Goal: Check status: Check status

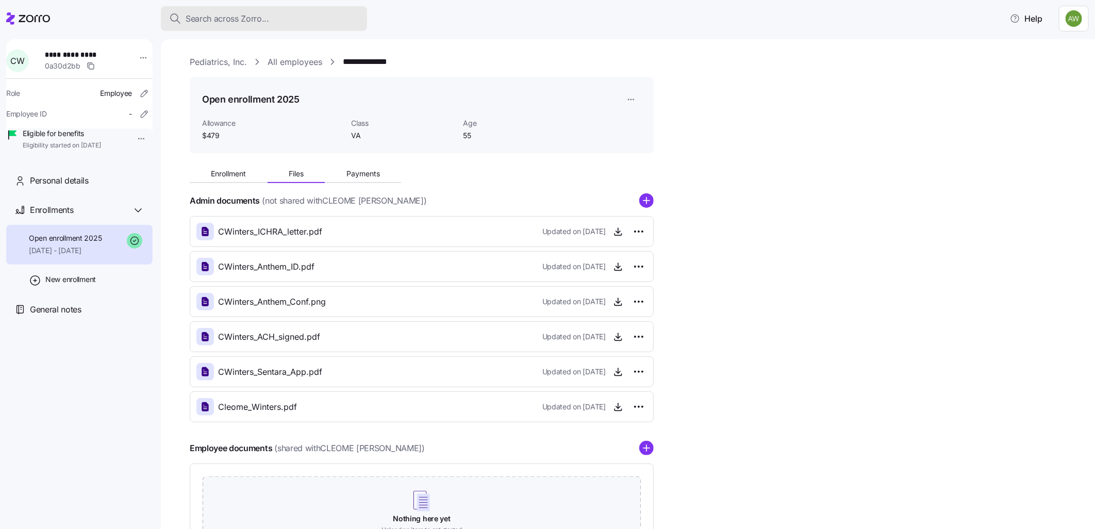
click at [282, 14] on div "Search across Zorro..." at bounding box center [264, 18] width 190 height 13
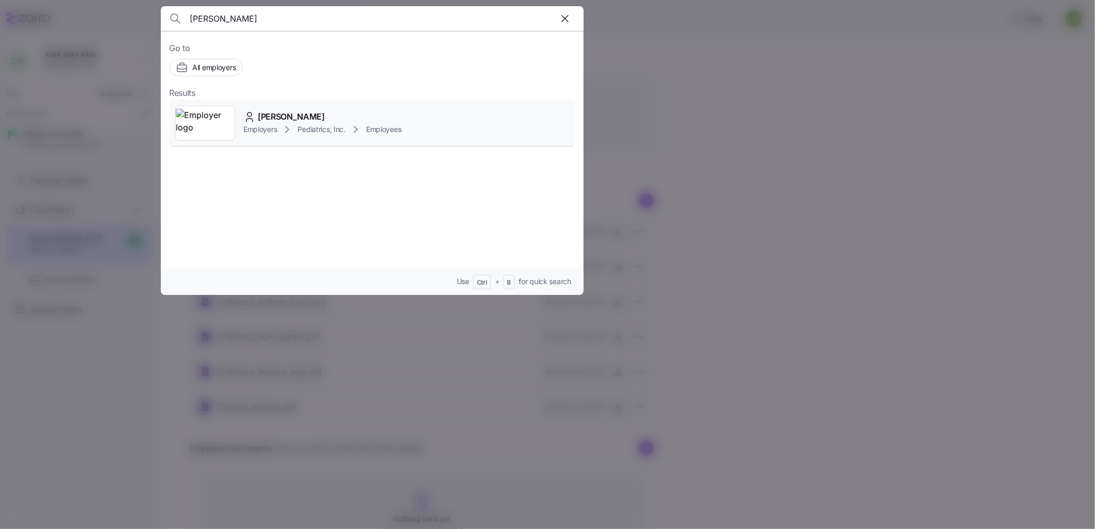
type input "[PERSON_NAME]"
click at [231, 128] on img at bounding box center [205, 123] width 59 height 29
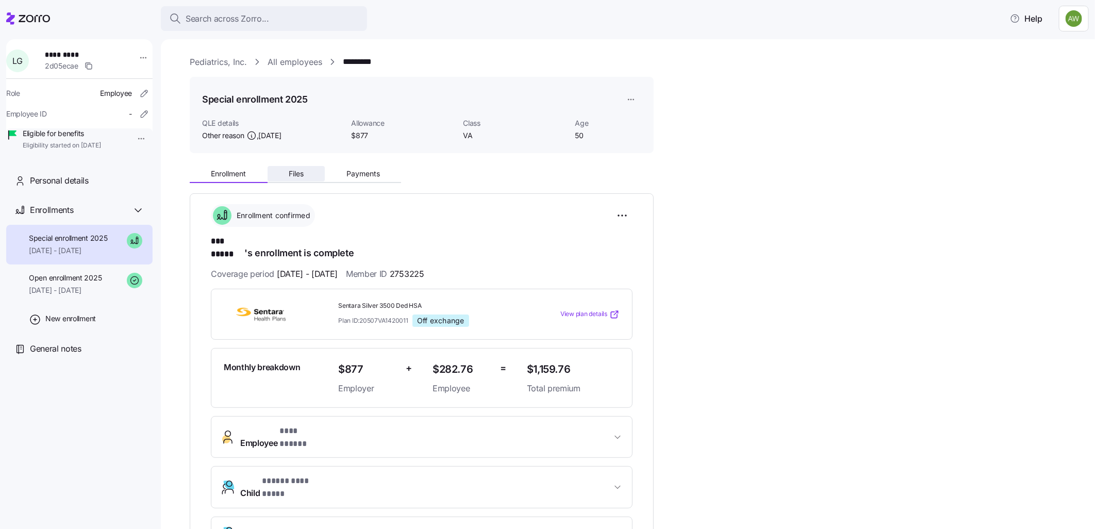
click at [296, 170] on span "Files" at bounding box center [296, 173] width 15 height 7
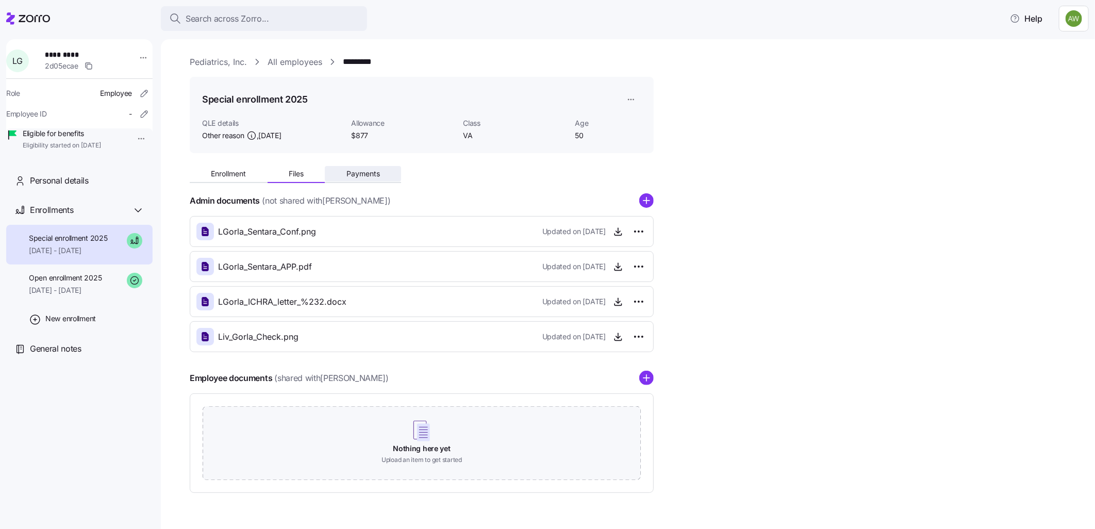
click at [354, 173] on span "Payments" at bounding box center [362, 173] width 33 height 7
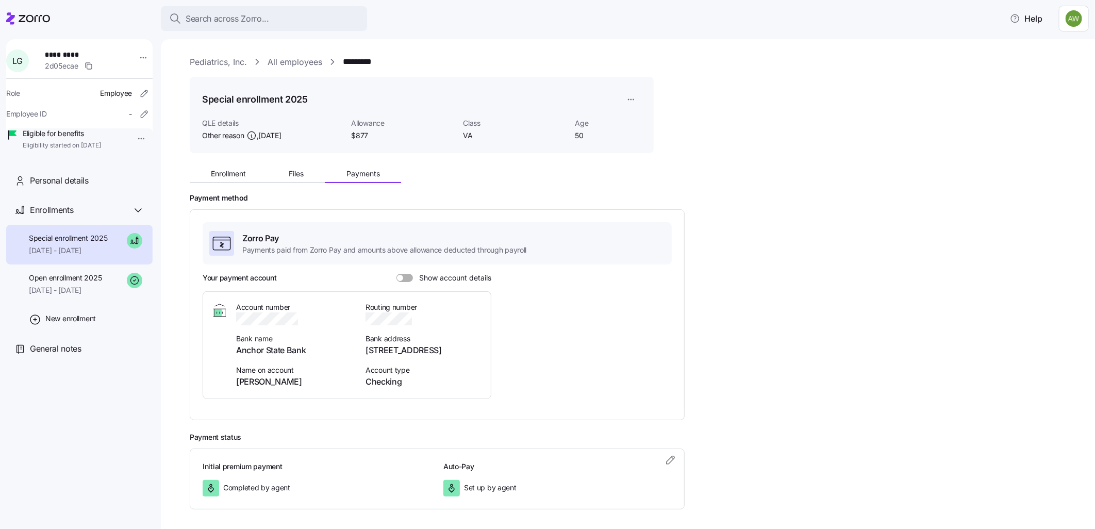
click at [404, 275] on span at bounding box center [408, 278] width 10 height 8
click at [396, 274] on input "Show account details" at bounding box center [396, 274] width 0 height 0
click at [224, 179] on button "Enrollment" at bounding box center [229, 173] width 78 height 15
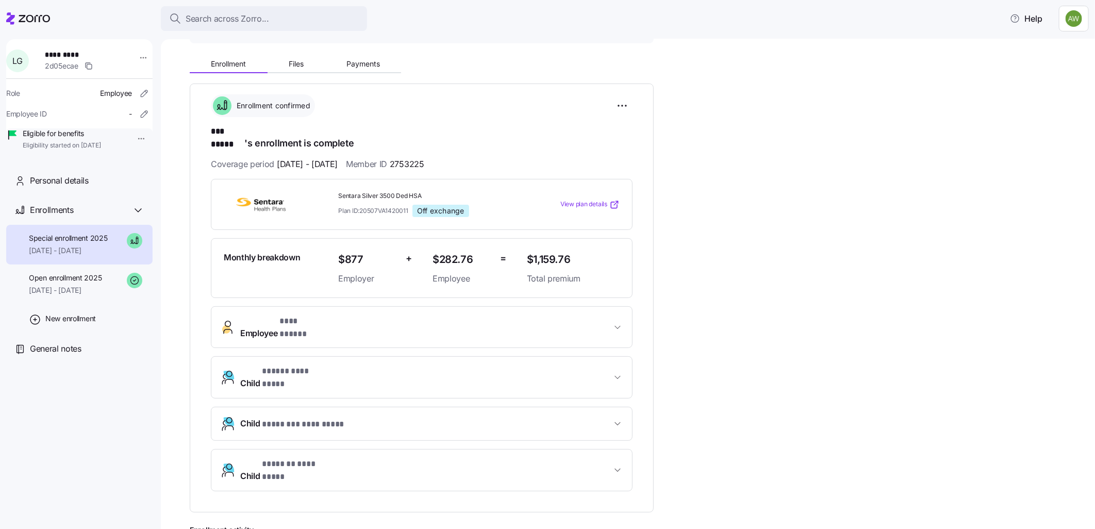
scroll to position [114, 0]
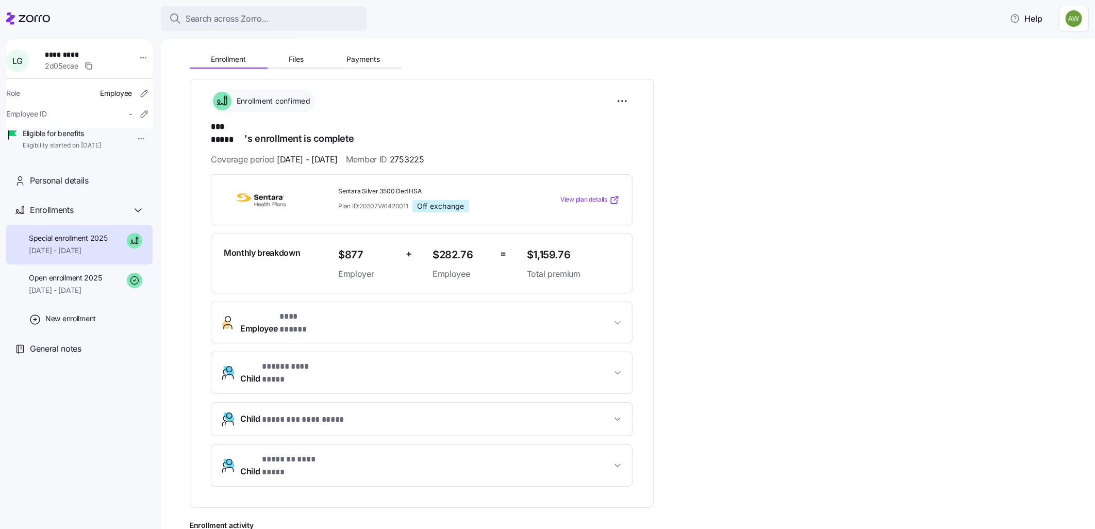
click at [375, 310] on span "Employee * *** ***** *" at bounding box center [425, 322] width 371 height 25
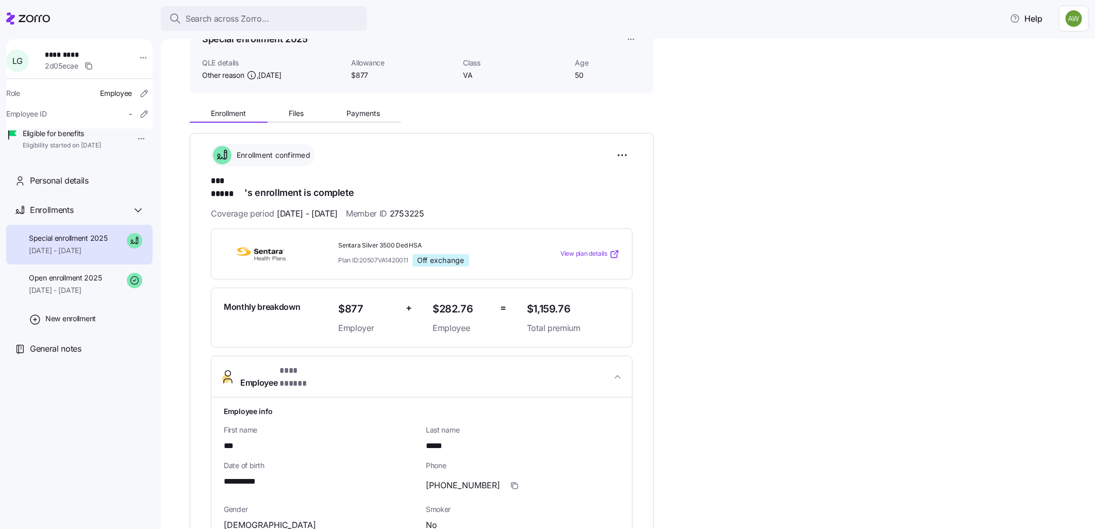
scroll to position [57, 0]
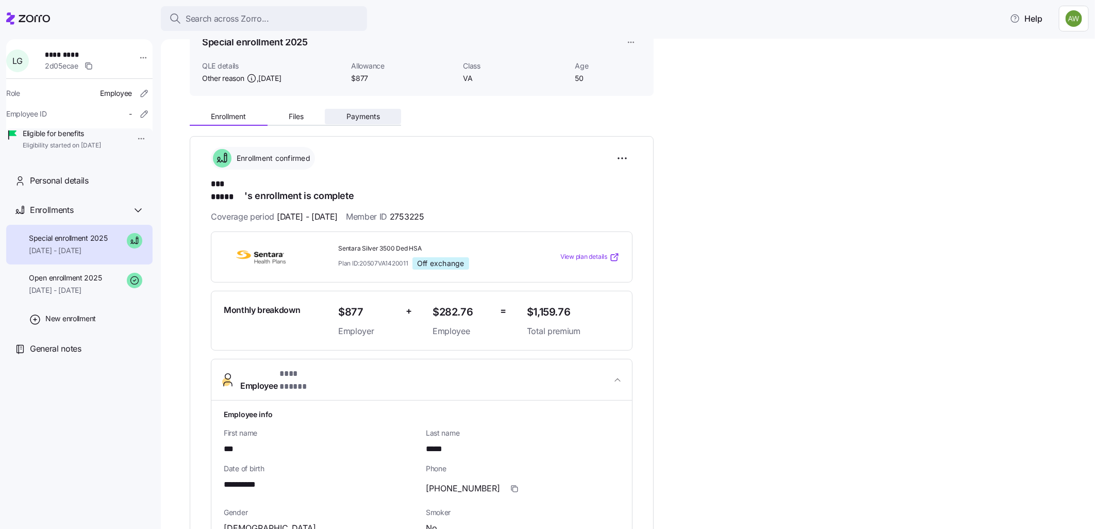
click at [357, 124] on button "Payments" at bounding box center [363, 116] width 76 height 15
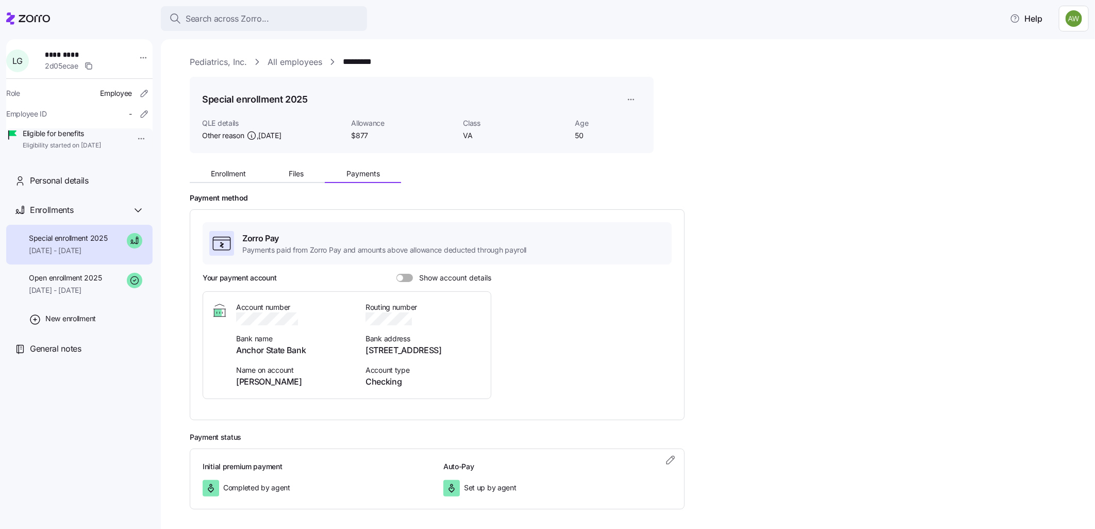
click at [401, 275] on div at bounding box center [404, 278] width 16 height 8
click at [396, 274] on input "Show account details" at bounding box center [396, 274] width 0 height 0
click at [215, 170] on span "Enrollment" at bounding box center [228, 173] width 35 height 7
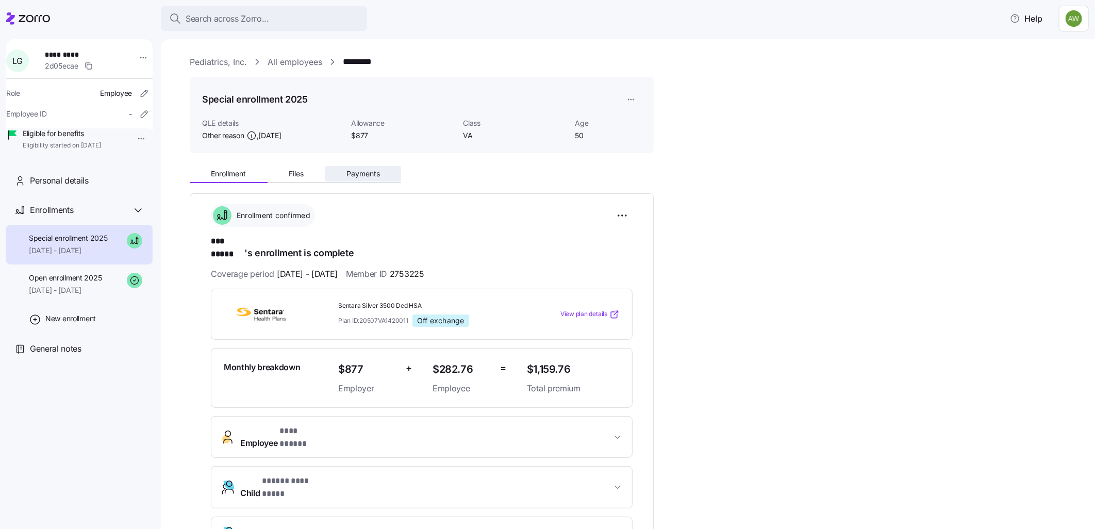
click at [352, 174] on span "Payments" at bounding box center [362, 173] width 33 height 7
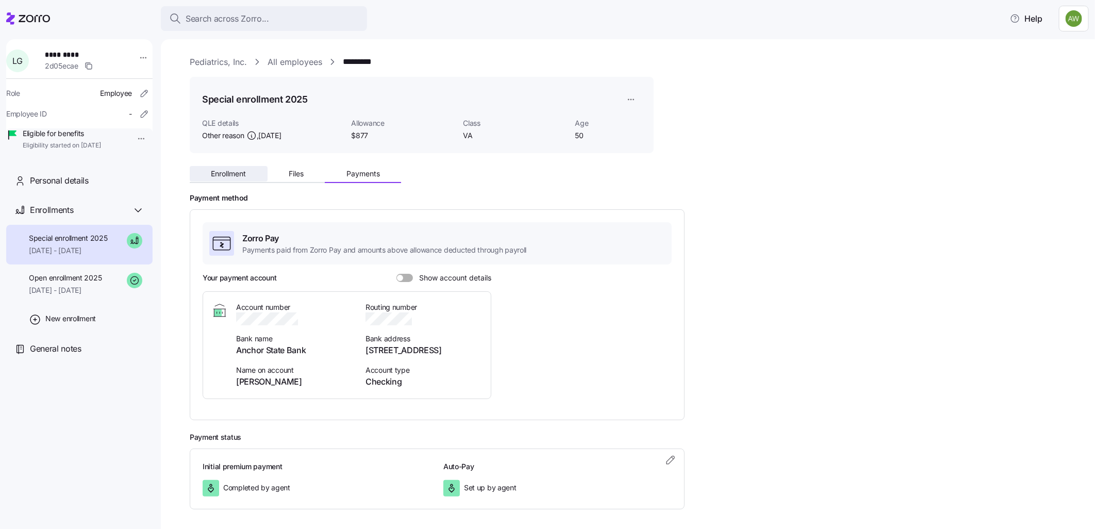
click at [241, 177] on span "Enrollment" at bounding box center [228, 173] width 35 height 7
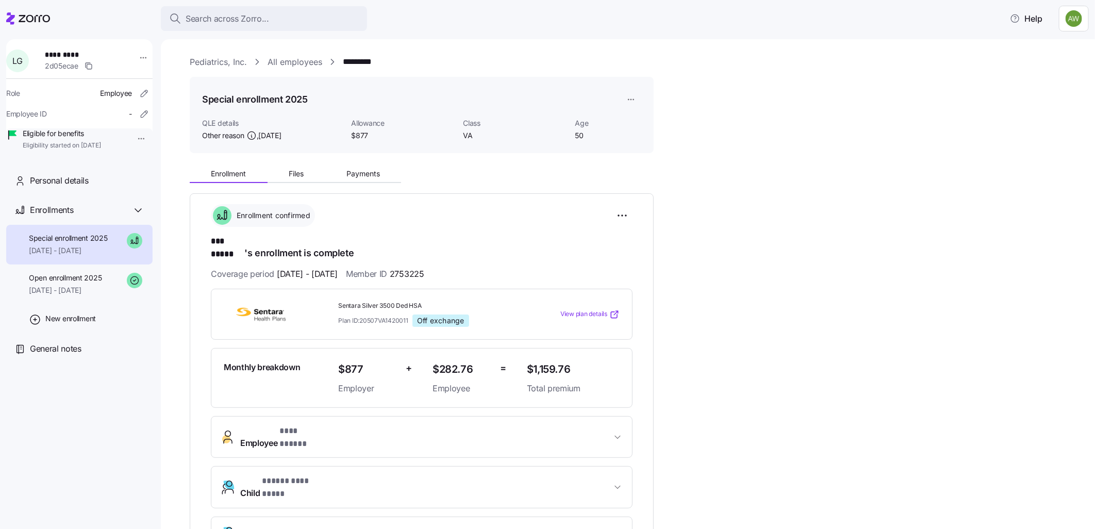
click at [367, 425] on span "Employee * *** ***** *" at bounding box center [425, 437] width 371 height 25
